Goal: Book appointment/travel/reservation

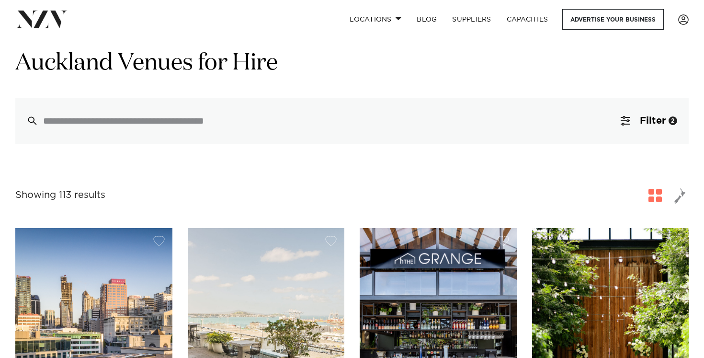
scroll to position [25, 0]
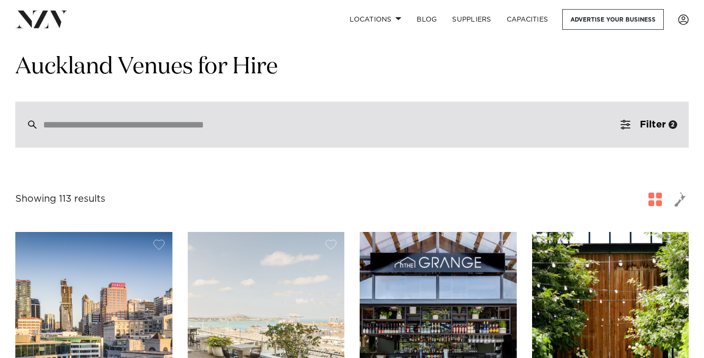
click at [349, 136] on div at bounding box center [351, 125] width 673 height 46
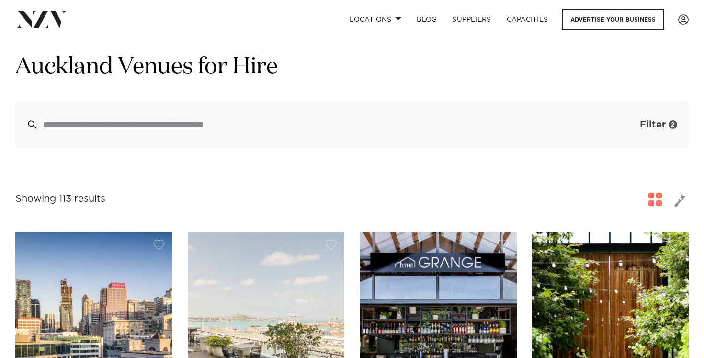
click at [665, 123] on span "Filter" at bounding box center [653, 125] width 26 height 10
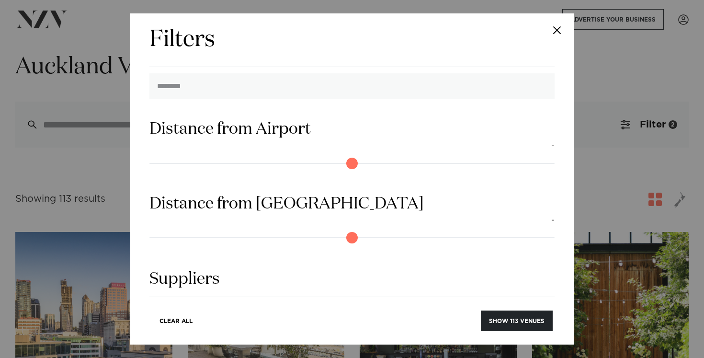
scroll to position [964, 0]
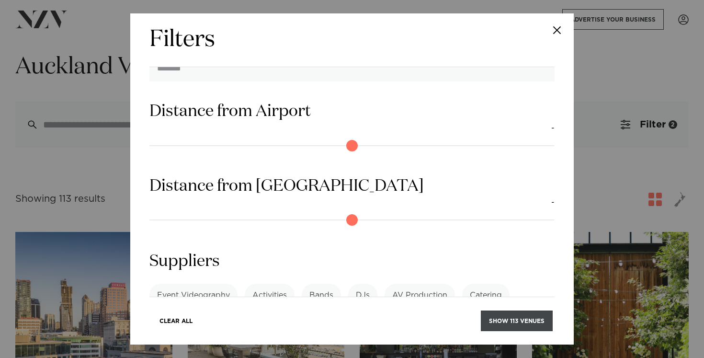
click at [515, 318] on button "Show 113 venues" at bounding box center [517, 320] width 72 height 21
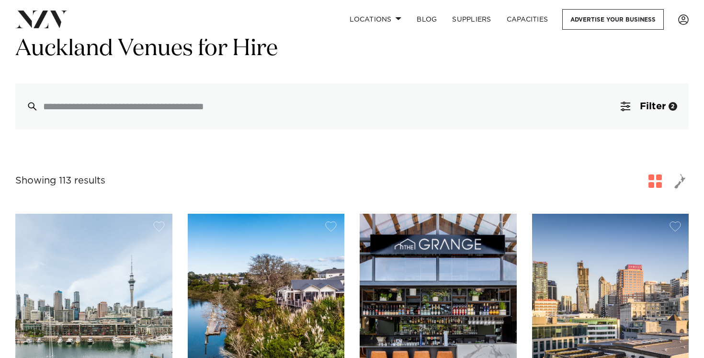
scroll to position [44, 0]
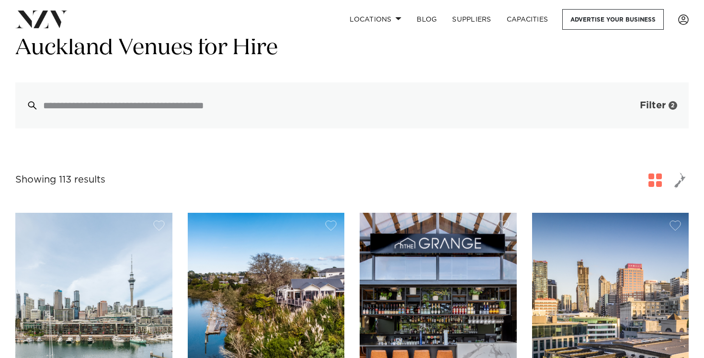
click at [623, 105] on span "button" at bounding box center [625, 106] width 10 height 10
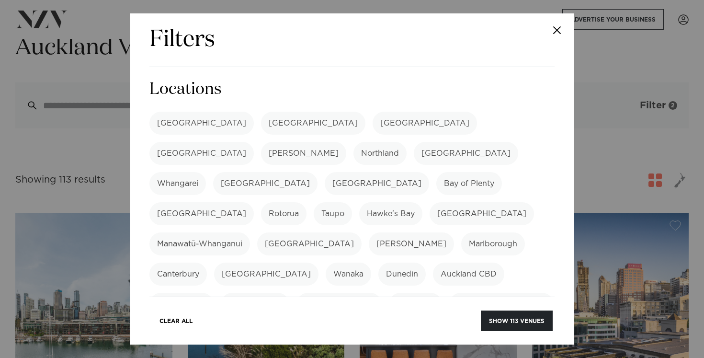
click at [623, 105] on div "Filters Search Type Venue Supplier See more Locations [GEOGRAPHIC_DATA] [GEOGRA…" at bounding box center [352, 179] width 704 height 358
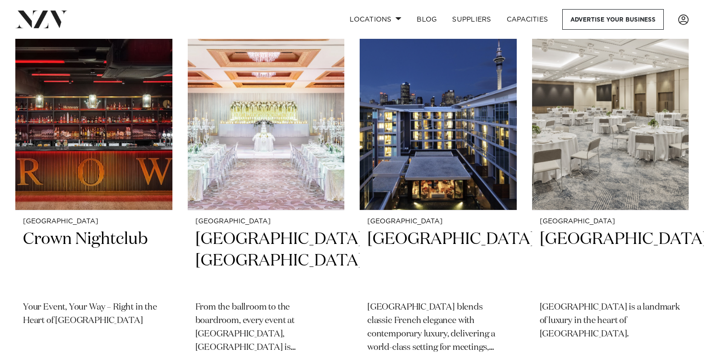
scroll to position [3314, 0]
